Goal: Task Accomplishment & Management: Complete application form

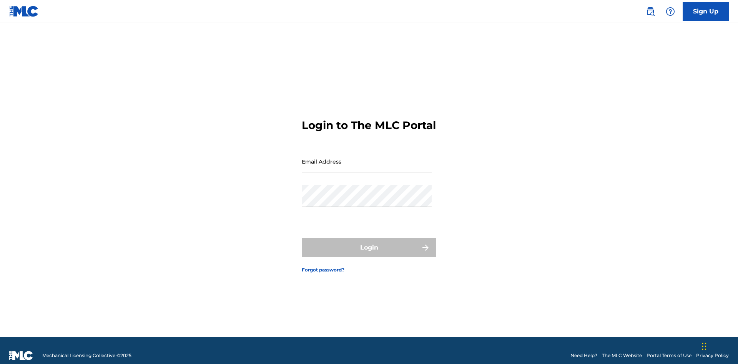
scroll to position [10, 0]
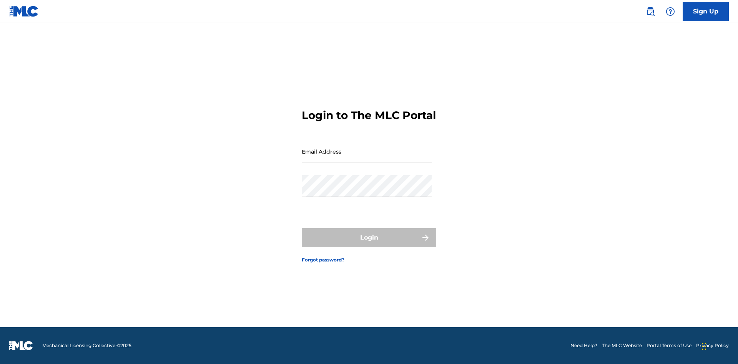
click at [367, 158] on input "Email Address" at bounding box center [367, 152] width 130 height 22
type input "[EMAIL_ADDRESS][DOMAIN_NAME]"
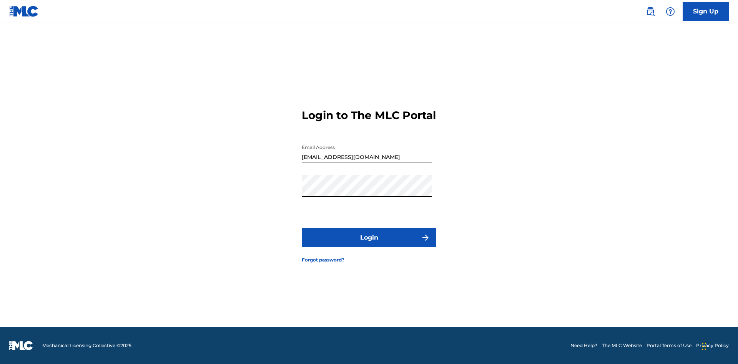
click at [369, 244] on button "Login" at bounding box center [369, 237] width 135 height 19
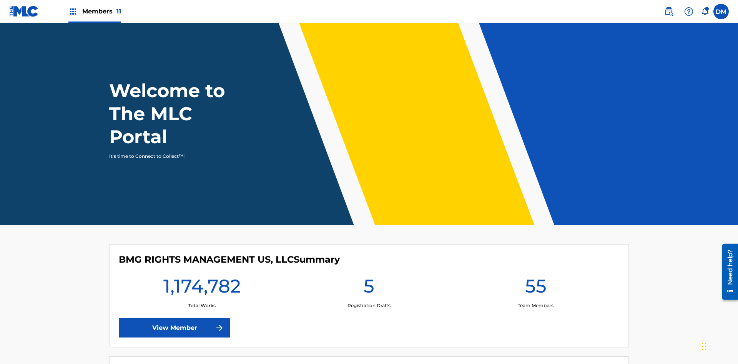
scroll to position [33, 0]
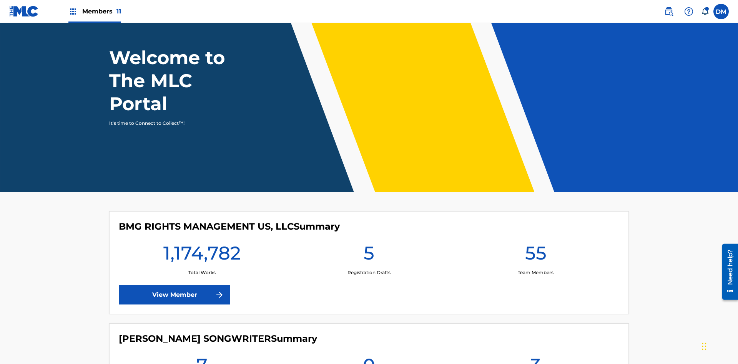
click at [95, 11] on span "Members 11" at bounding box center [101, 11] width 39 height 9
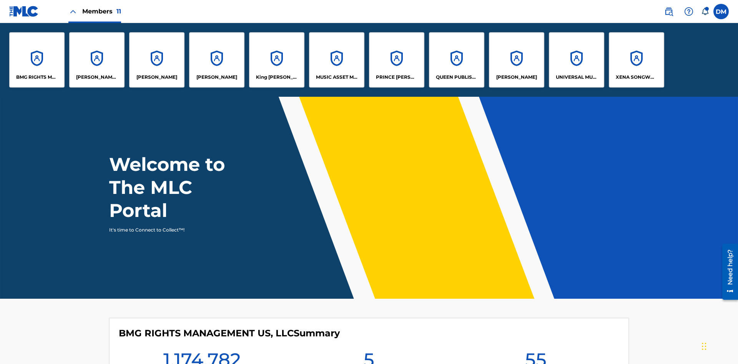
scroll to position [28, 0]
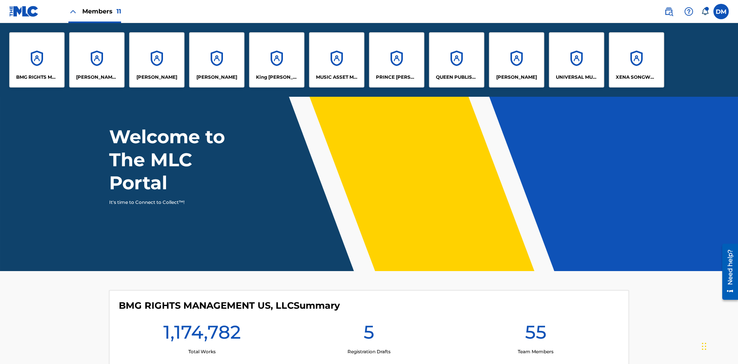
click at [276, 77] on p "King [PERSON_NAME]" at bounding box center [277, 77] width 42 height 7
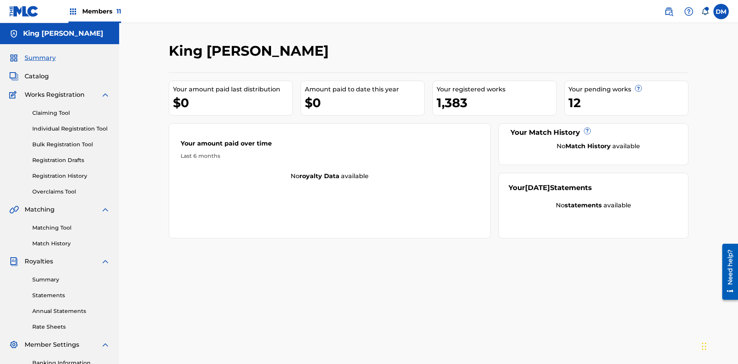
click at [71, 109] on link "Claiming Tool" at bounding box center [71, 113] width 78 height 8
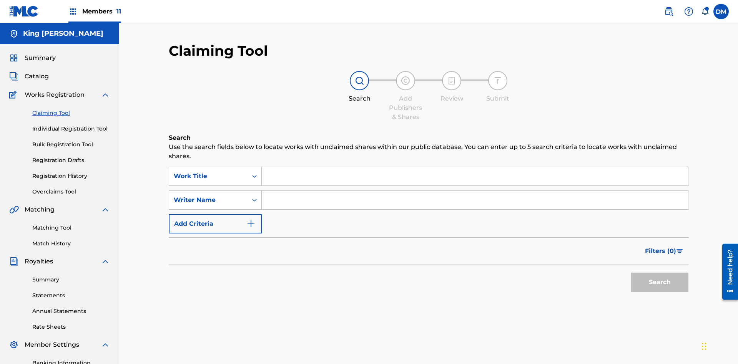
scroll to position [112, 0]
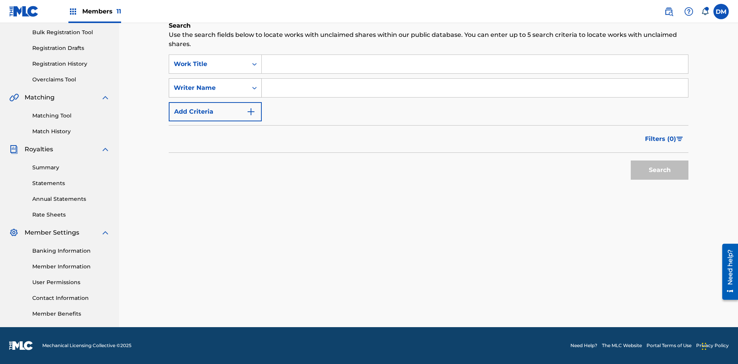
click at [208, 88] on div "Writer Name" at bounding box center [208, 87] width 69 height 9
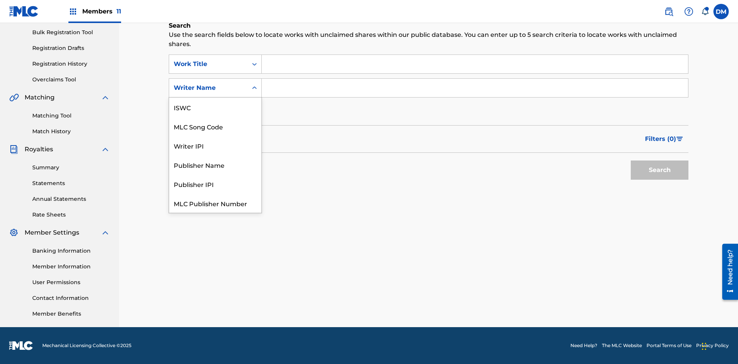
scroll to position [19, 0]
click at [215, 107] on div "MLC Song Code" at bounding box center [215, 107] width 92 height 19
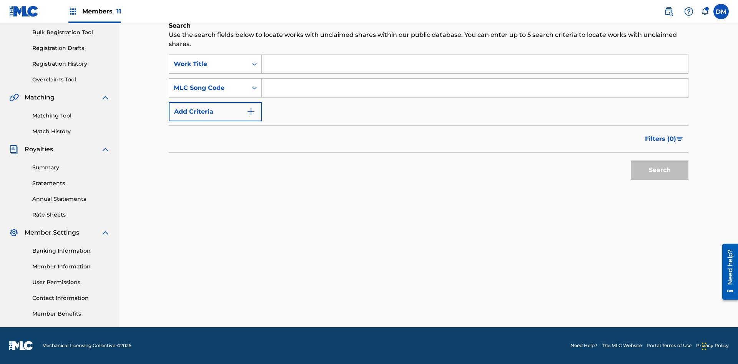
click at [475, 64] on input "Search Form" at bounding box center [475, 64] width 426 height 18
type input "NON-OWNED WORK TO CLAIM"
click at [475, 88] on input "Search Form" at bounding box center [475, 88] width 426 height 18
type input "RB0ZQR"
click at [660, 170] on button "Search" at bounding box center [660, 170] width 58 height 19
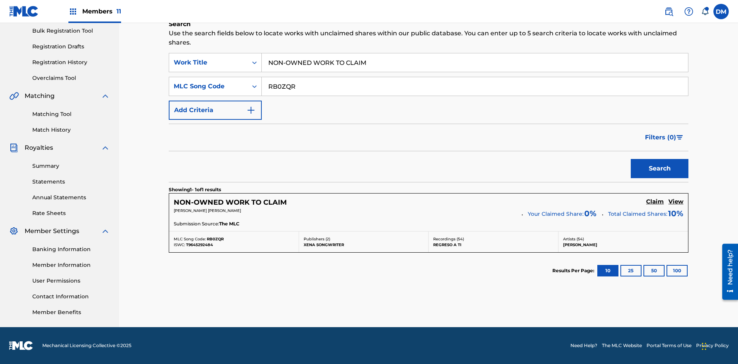
click at [655, 202] on h5 "Claim" at bounding box center [655, 201] width 18 height 7
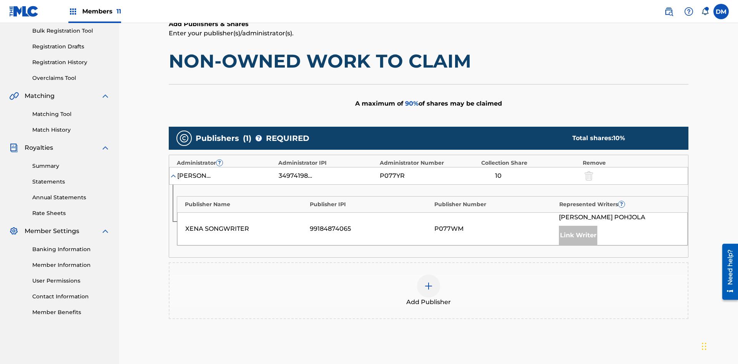
scroll to position [193, 0]
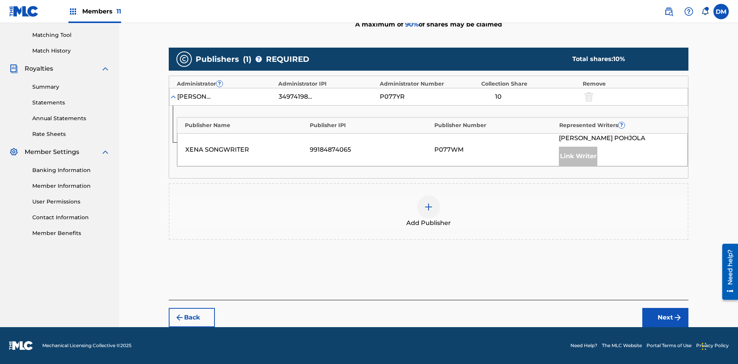
click at [665, 318] on button "Next" at bounding box center [665, 317] width 46 height 19
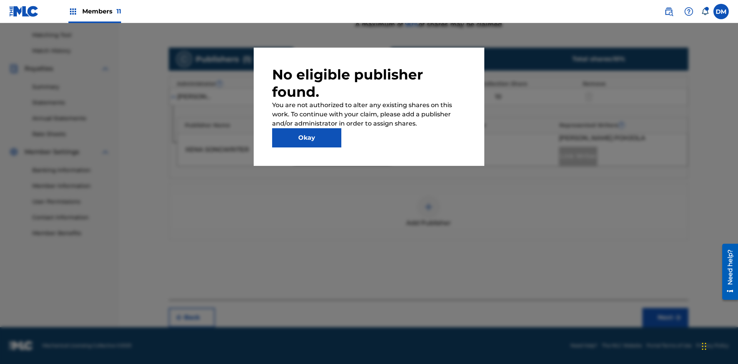
click at [307, 138] on button "Okay" at bounding box center [306, 137] width 69 height 19
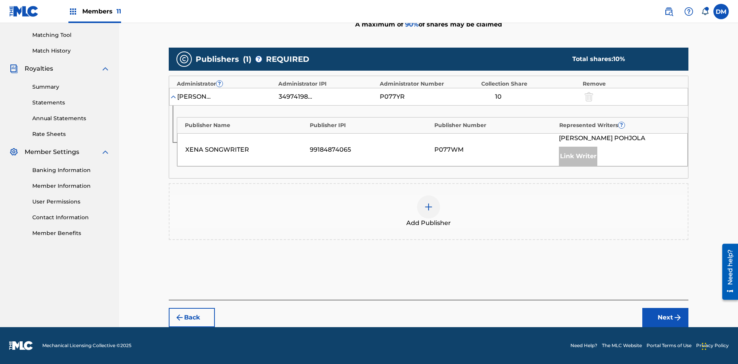
click at [429, 207] on img at bounding box center [428, 207] width 9 height 9
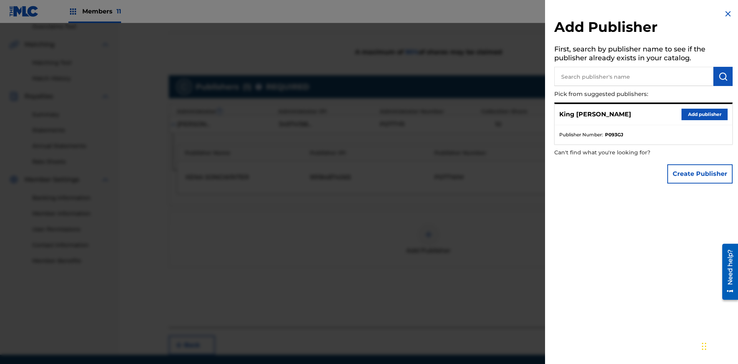
click at [634, 76] on input "text" at bounding box center [633, 76] width 159 height 19
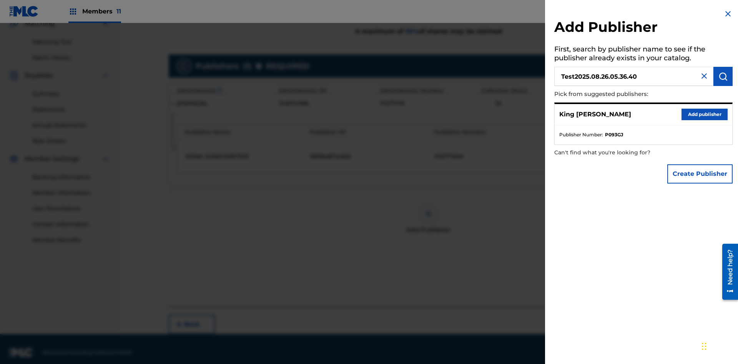
type input "Test2025.08.26.05.36.40"
click at [723, 76] on img "submit" at bounding box center [722, 76] width 9 height 9
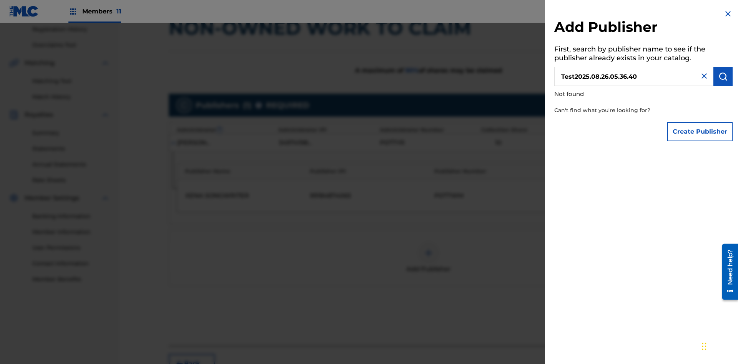
click at [700, 131] on button "Create Publisher" at bounding box center [699, 131] width 65 height 19
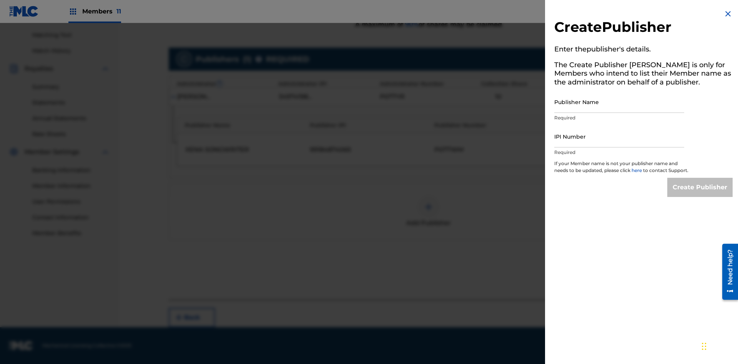
click at [619, 102] on input "Publisher Name" at bounding box center [619, 102] width 130 height 22
type input "Test2025.08.26.05.36.45"
click at [619, 136] on input "IPI Number" at bounding box center [619, 137] width 130 height 22
type input "00595839777"
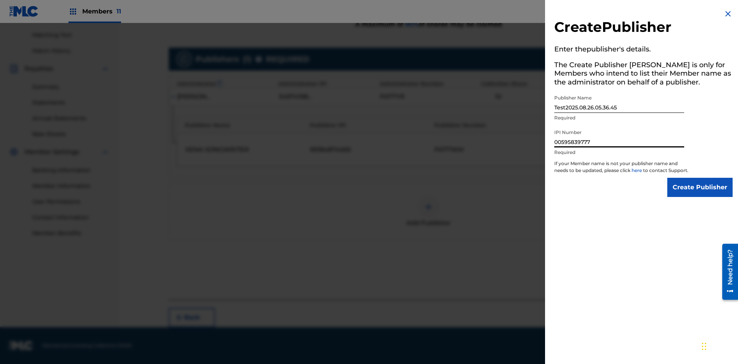
click at [700, 194] on input "Create Publisher" at bounding box center [699, 187] width 65 height 19
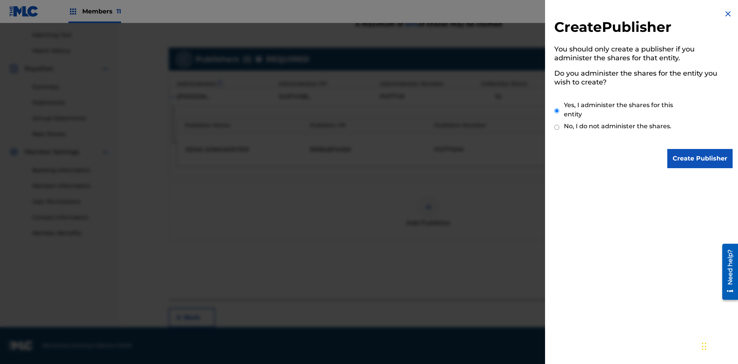
click at [557, 111] on input "Yes, I administer the shares for this entity" at bounding box center [556, 111] width 5 height 17
click at [700, 159] on input "Create Publisher" at bounding box center [699, 158] width 65 height 19
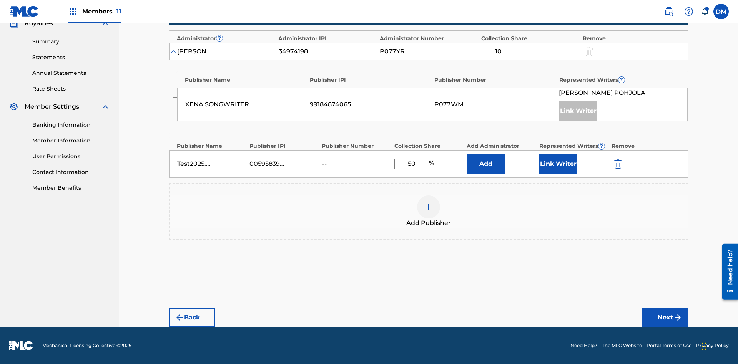
scroll to position [238, 0]
type input "50"
click at [558, 164] on button "Link Writer" at bounding box center [558, 164] width 38 height 19
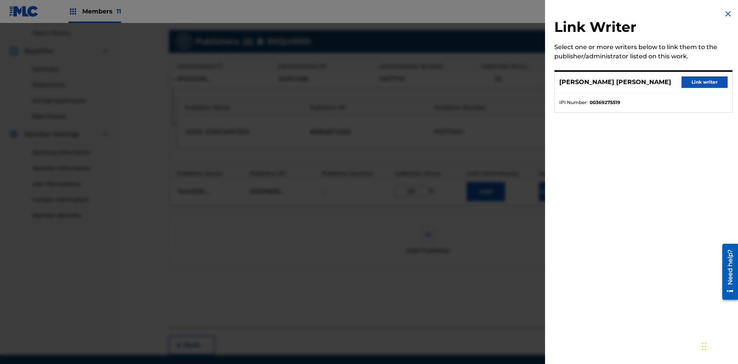
click at [704, 82] on button "Link writer" at bounding box center [704, 82] width 46 height 12
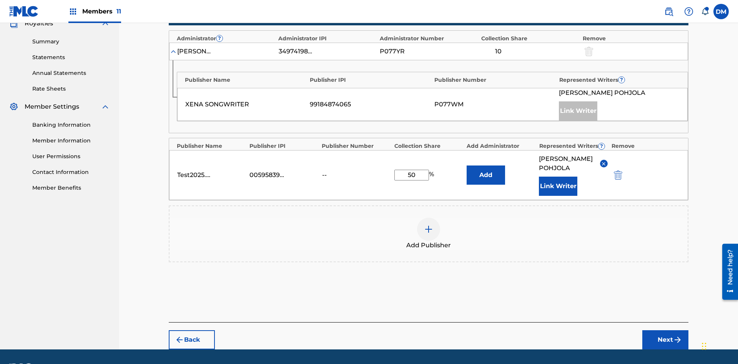
click at [558, 177] on button "Link Writer" at bounding box center [558, 186] width 38 height 19
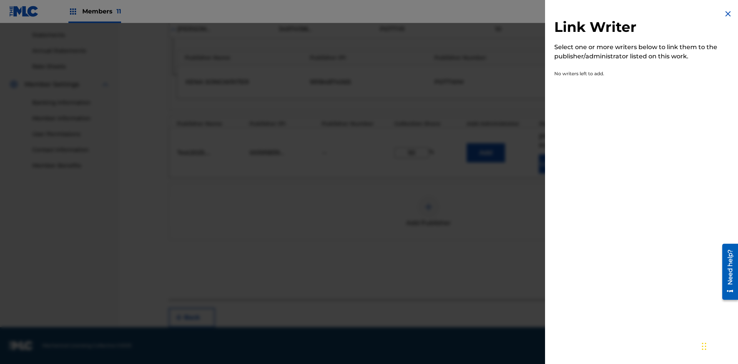
click at [728, 14] on img at bounding box center [727, 13] width 9 height 9
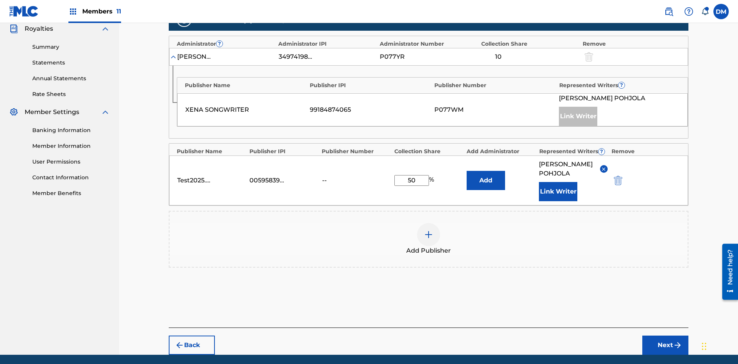
scroll to position [270, 0]
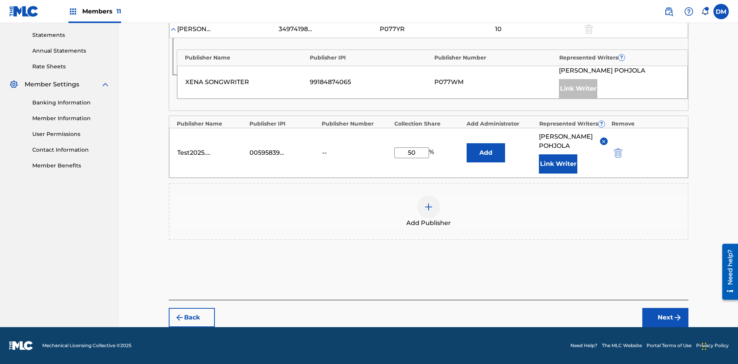
click at [486, 148] on button "Add" at bounding box center [486, 152] width 38 height 19
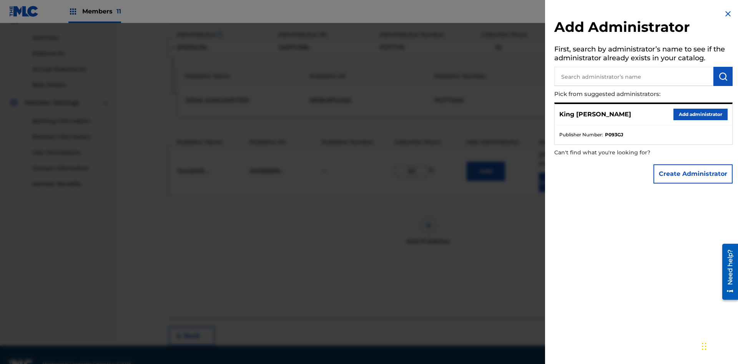
click at [634, 76] on input "text" at bounding box center [633, 76] width 159 height 19
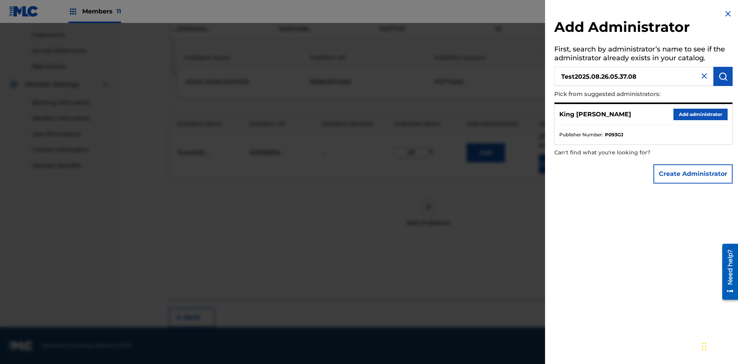
type input "Test2025.08.26.05.37.08"
click at [723, 76] on img "submit" at bounding box center [722, 76] width 9 height 9
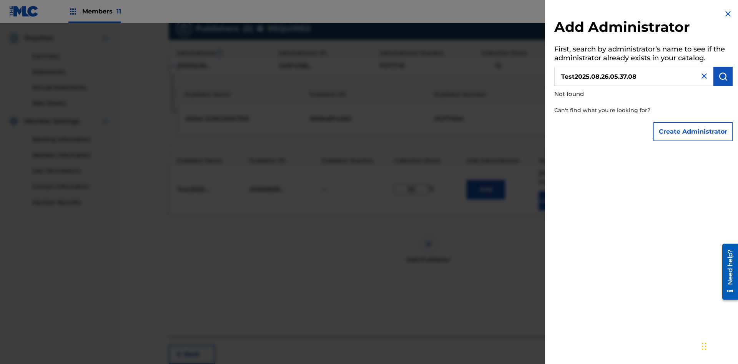
click at [693, 131] on button "Create Administrator" at bounding box center [692, 131] width 79 height 19
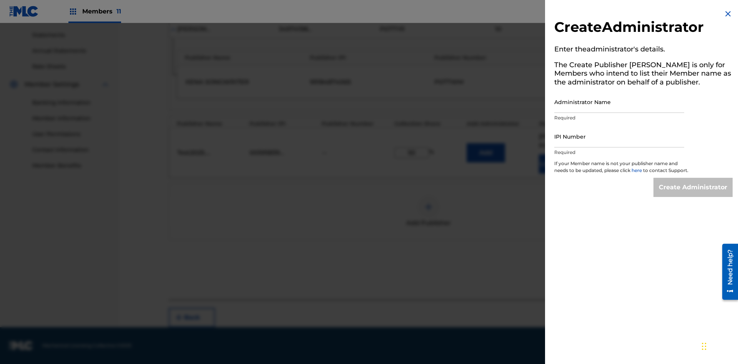
click at [619, 102] on input "Administrator Name" at bounding box center [619, 102] width 130 height 22
type input "Test2025.08.26.05.37.14"
click at [619, 136] on input "IPI Number" at bounding box center [619, 137] width 130 height 22
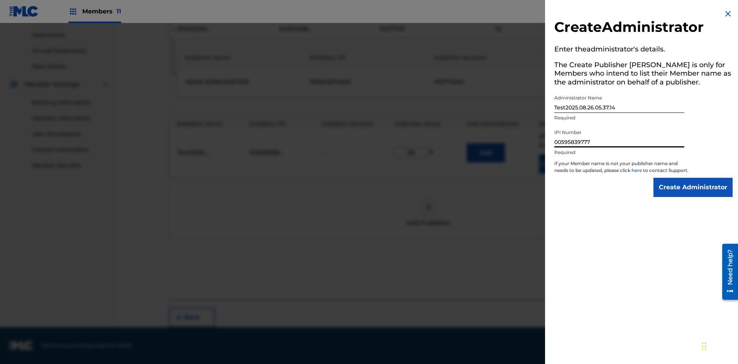
type input "00595839777"
click at [693, 194] on input "Create Administrator" at bounding box center [692, 187] width 79 height 19
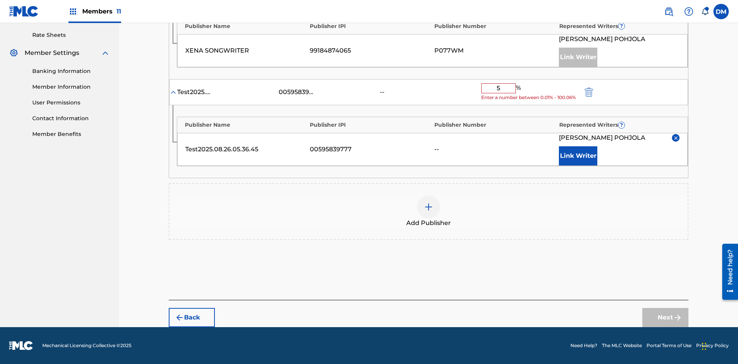
type input "50"
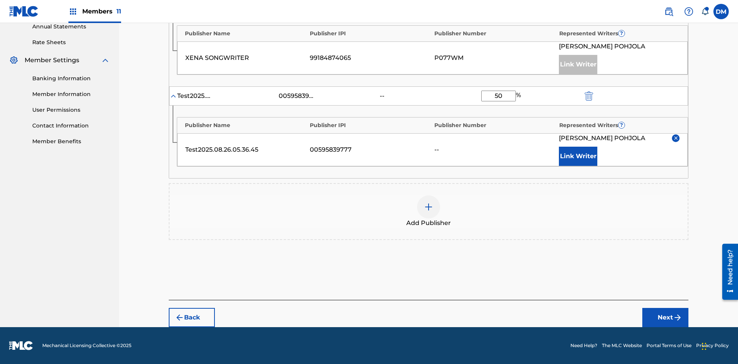
click at [665, 318] on button "Next" at bounding box center [665, 317] width 46 height 19
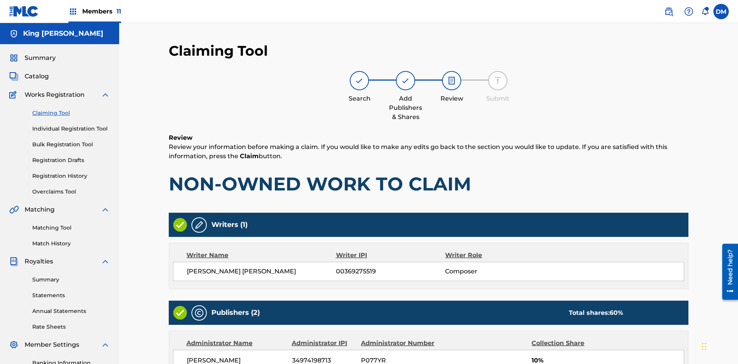
scroll to position [229, 0]
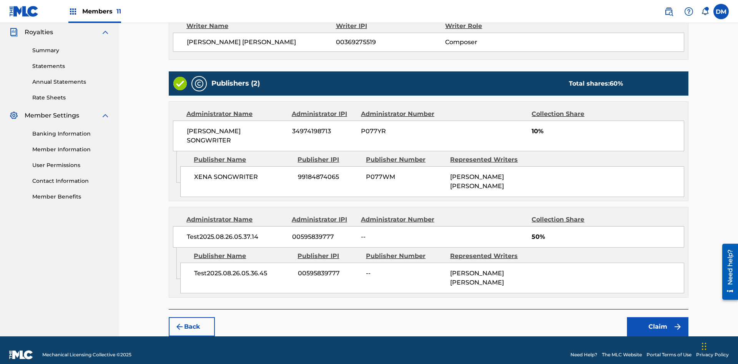
click at [658, 318] on button "Claim" at bounding box center [657, 326] width 61 height 19
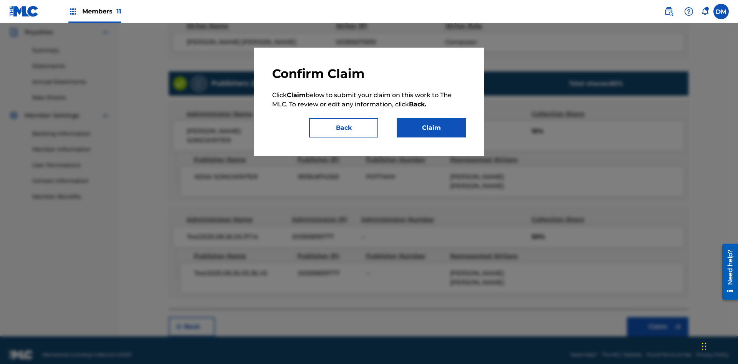
click at [431, 128] on button "Claim" at bounding box center [431, 127] width 69 height 19
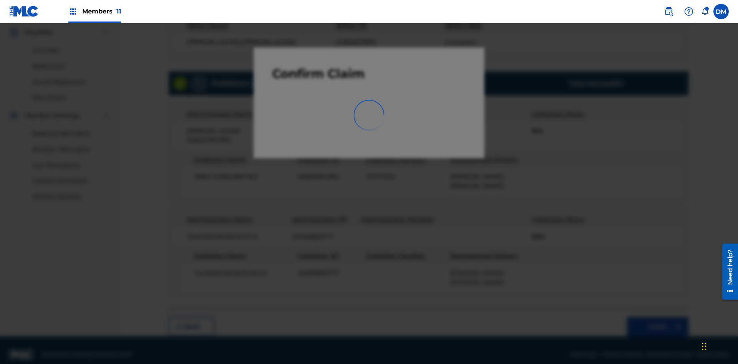
scroll to position [112, 0]
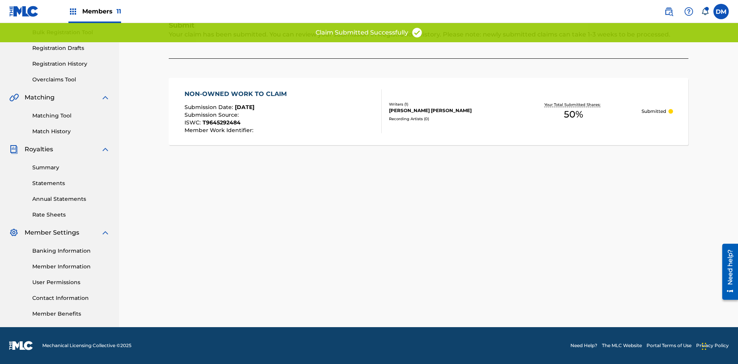
click at [71, 64] on link "Registration History" at bounding box center [71, 64] width 78 height 8
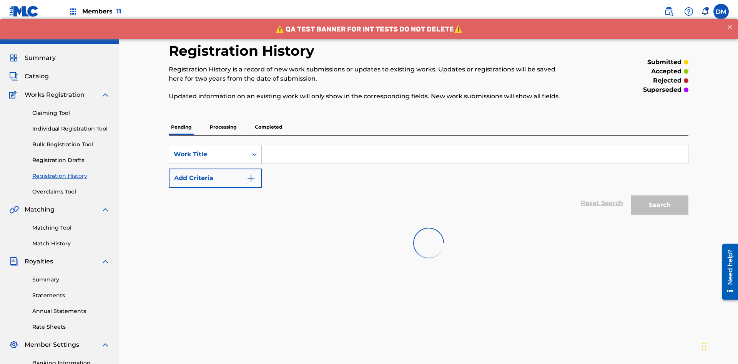
scroll to position [99, 0]
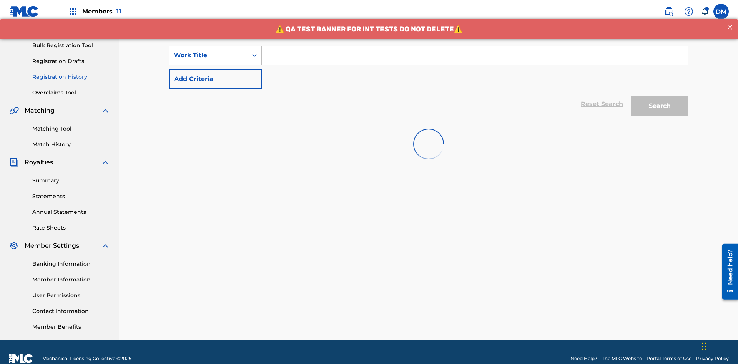
click at [475, 55] on input "Search Form" at bounding box center [475, 55] width 426 height 18
type input "NON-OWNED WORK TO CLAIM"
click at [660, 106] on button "Search" at bounding box center [660, 105] width 58 height 19
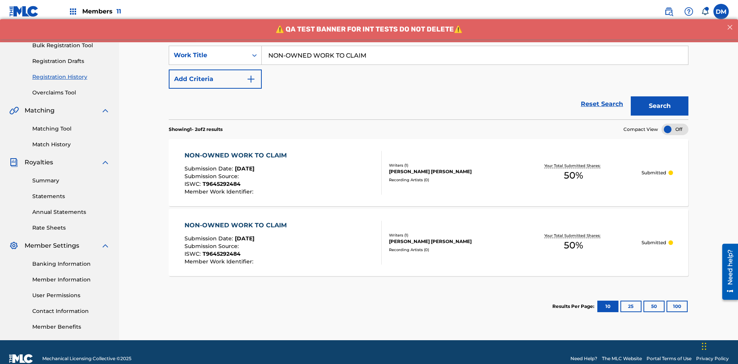
scroll to position [112, 0]
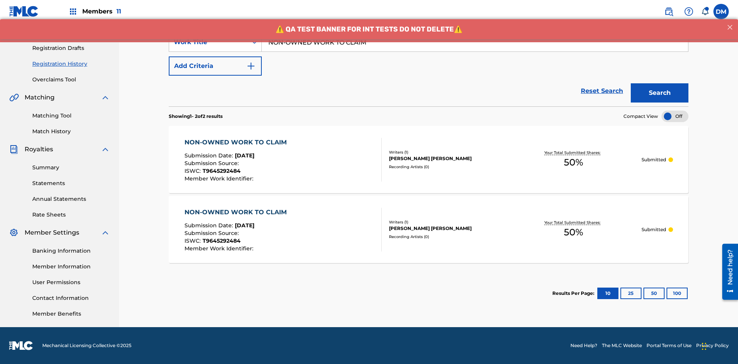
click at [429, 159] on div "[PERSON_NAME] [PERSON_NAME]" at bounding box center [447, 158] width 116 height 7
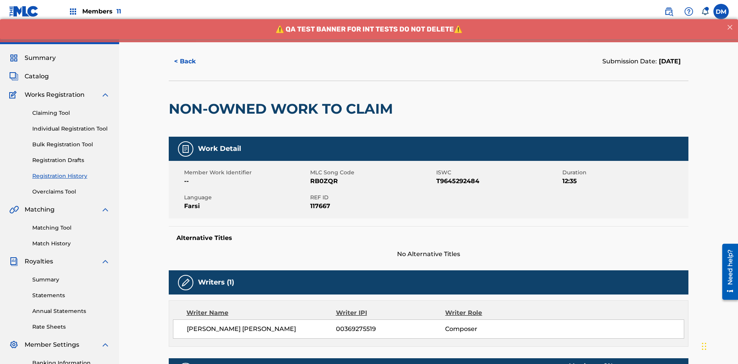
scroll to position [54, 0]
